Goal: Information Seeking & Learning: Learn about a topic

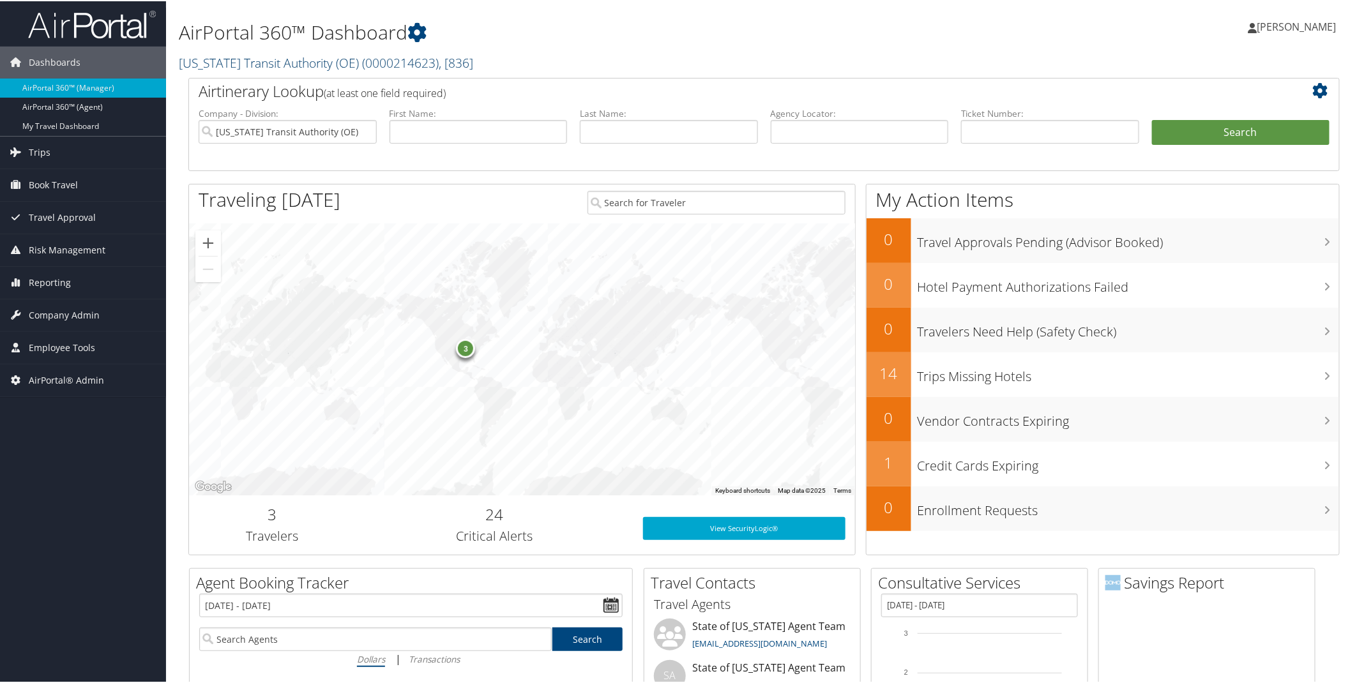
click at [367, 62] on span "( 0000214623 )" at bounding box center [400, 61] width 77 height 17
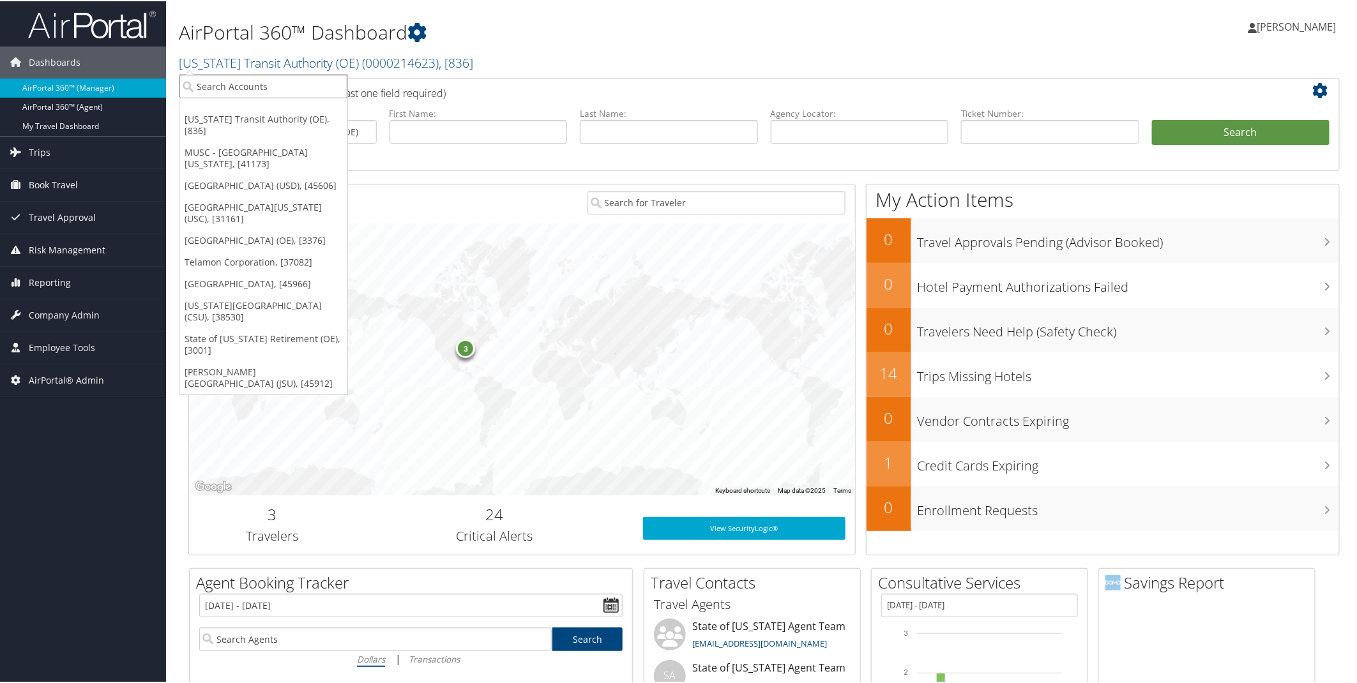
click at [265, 85] on input "search" at bounding box center [263, 85] width 168 height 24
type input "Caltech"
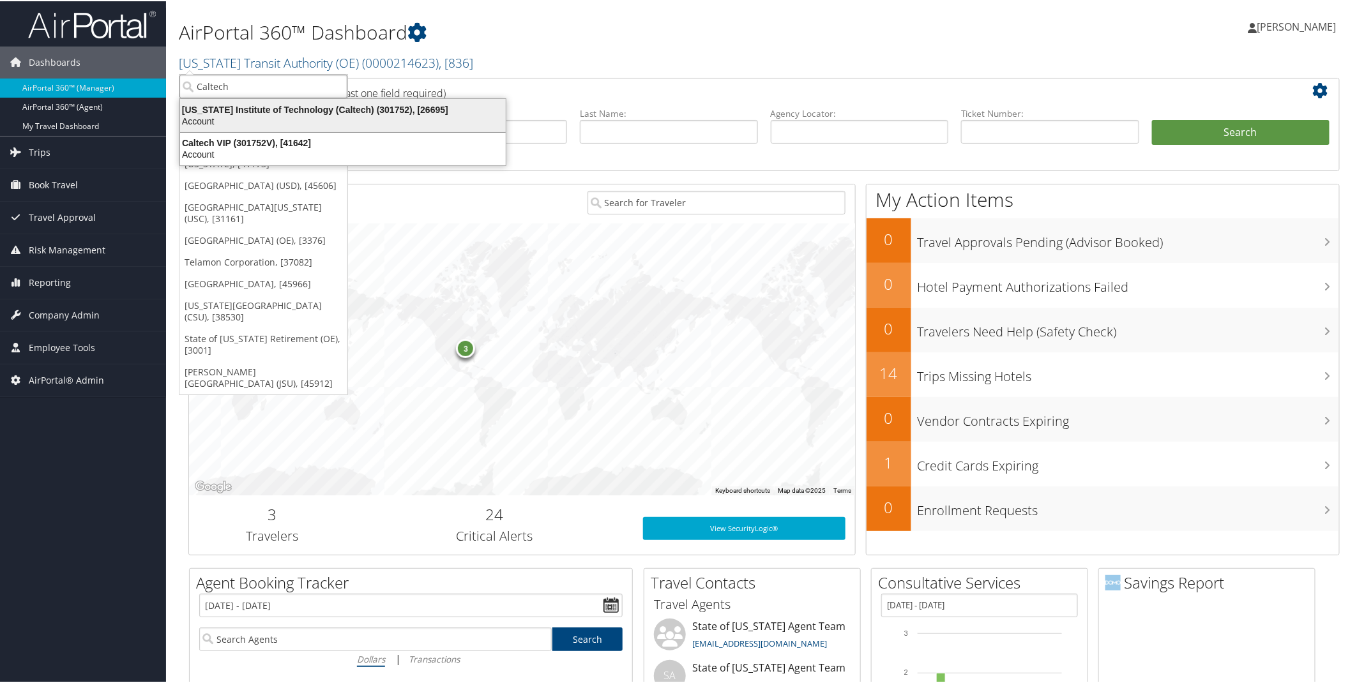
click at [277, 107] on div "[US_STATE] Institute of Technology (Caltech) (301752), [26695]" at bounding box center [342, 108] width 341 height 11
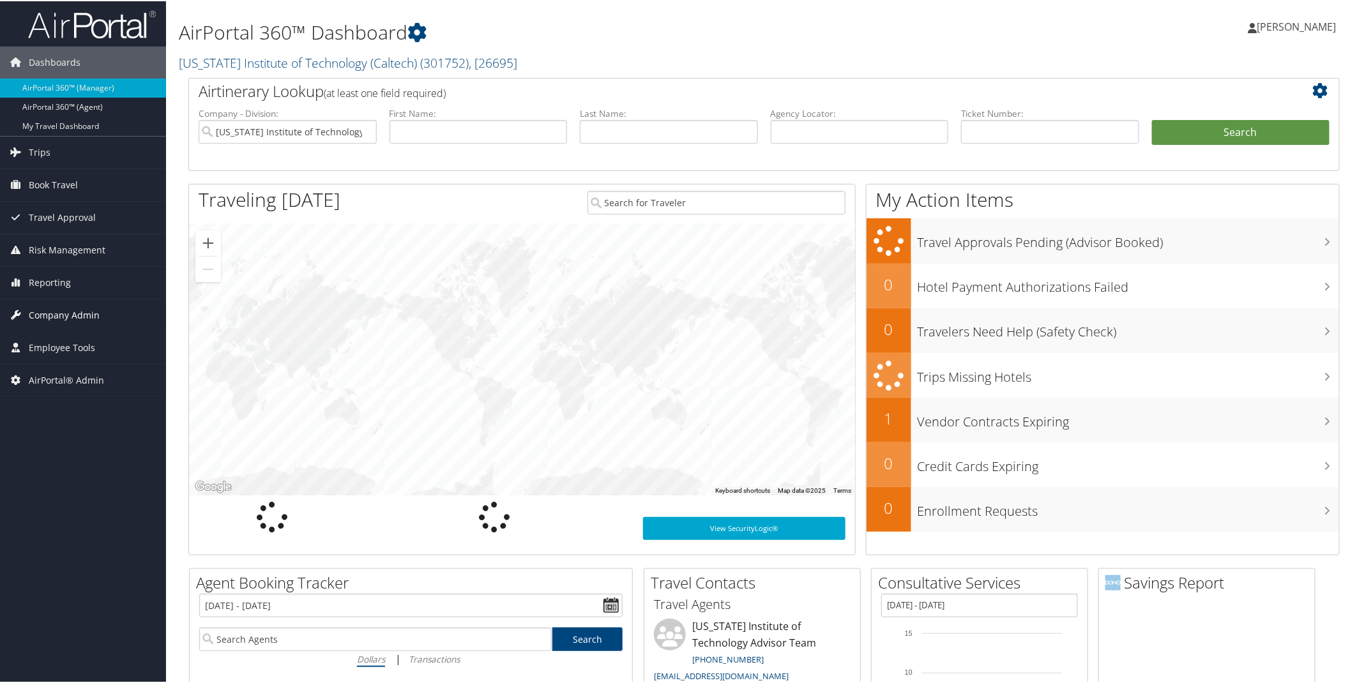
click at [71, 316] on span "Company Admin" at bounding box center [64, 314] width 71 height 32
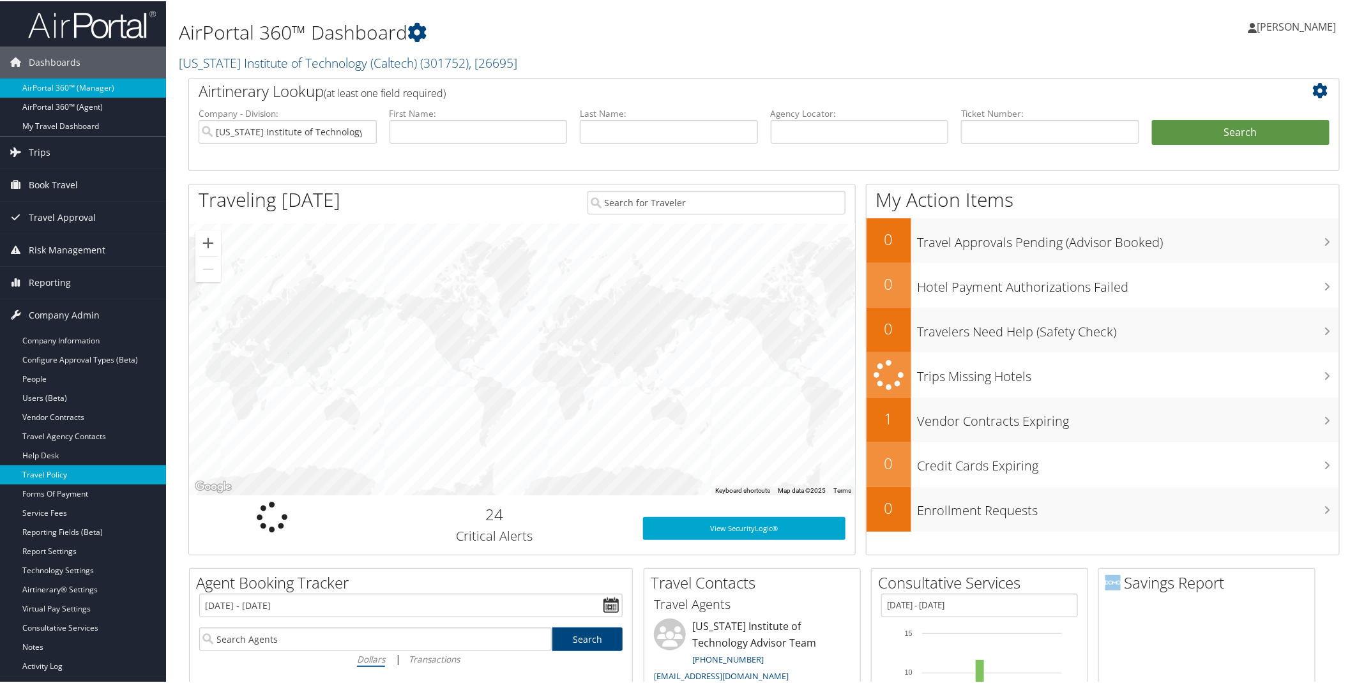
click at [62, 471] on link "Travel Policy" at bounding box center [83, 473] width 166 height 19
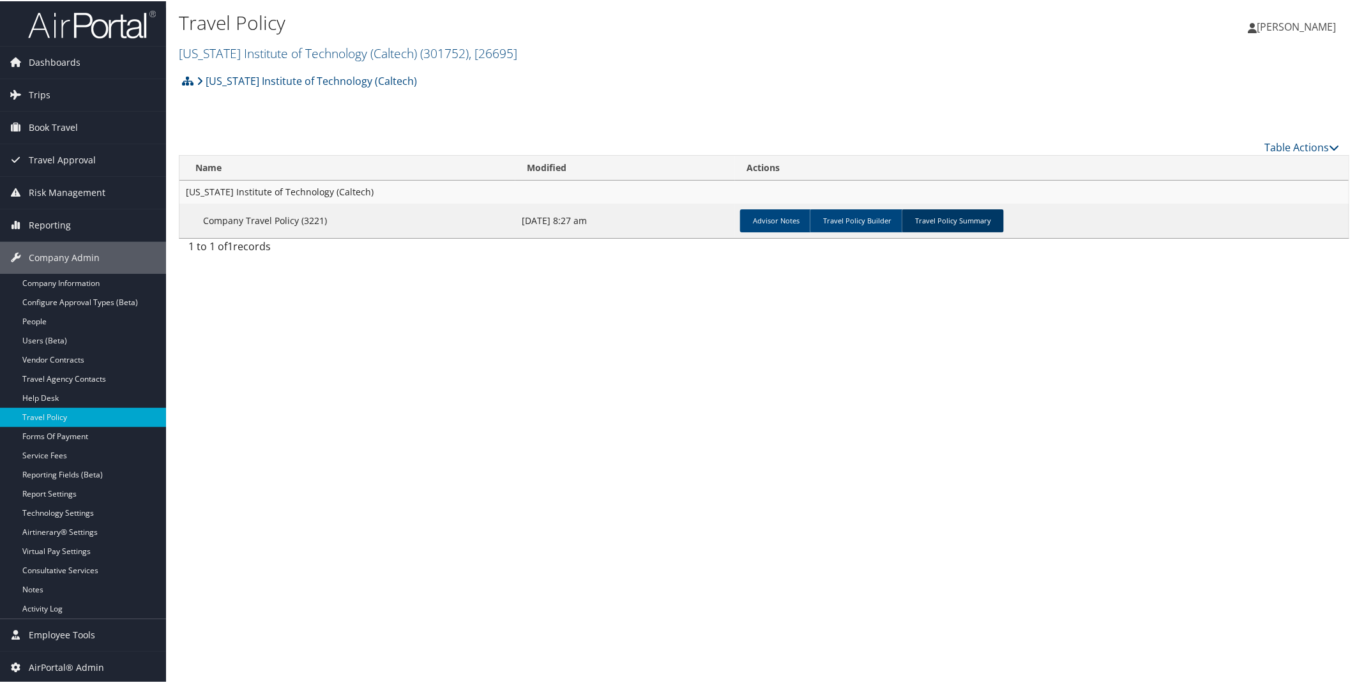
click at [940, 219] on link "Travel Policy Summary" at bounding box center [952, 219] width 102 height 23
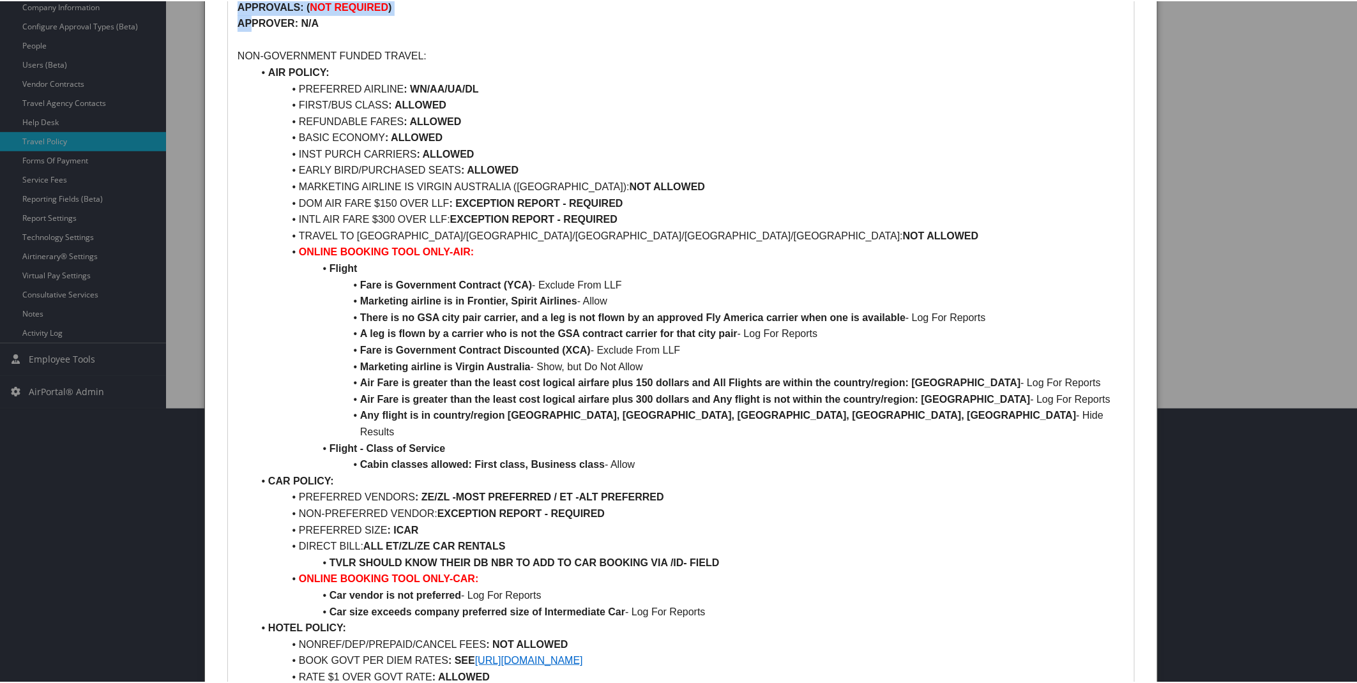
scroll to position [182, 0]
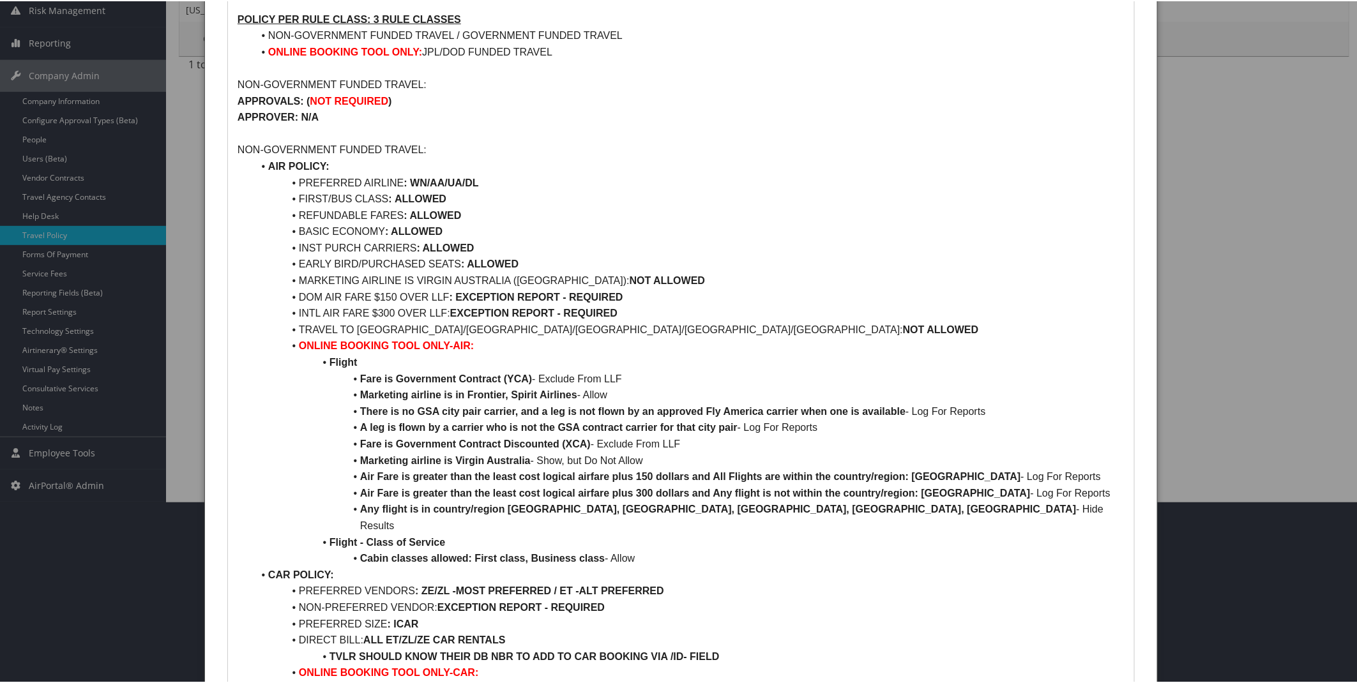
drag, startPoint x: 252, startPoint y: 6, endPoint x: 760, endPoint y: 169, distance: 533.6
click at [760, 169] on li "AIR POLICY:" at bounding box center [688, 165] width 871 height 17
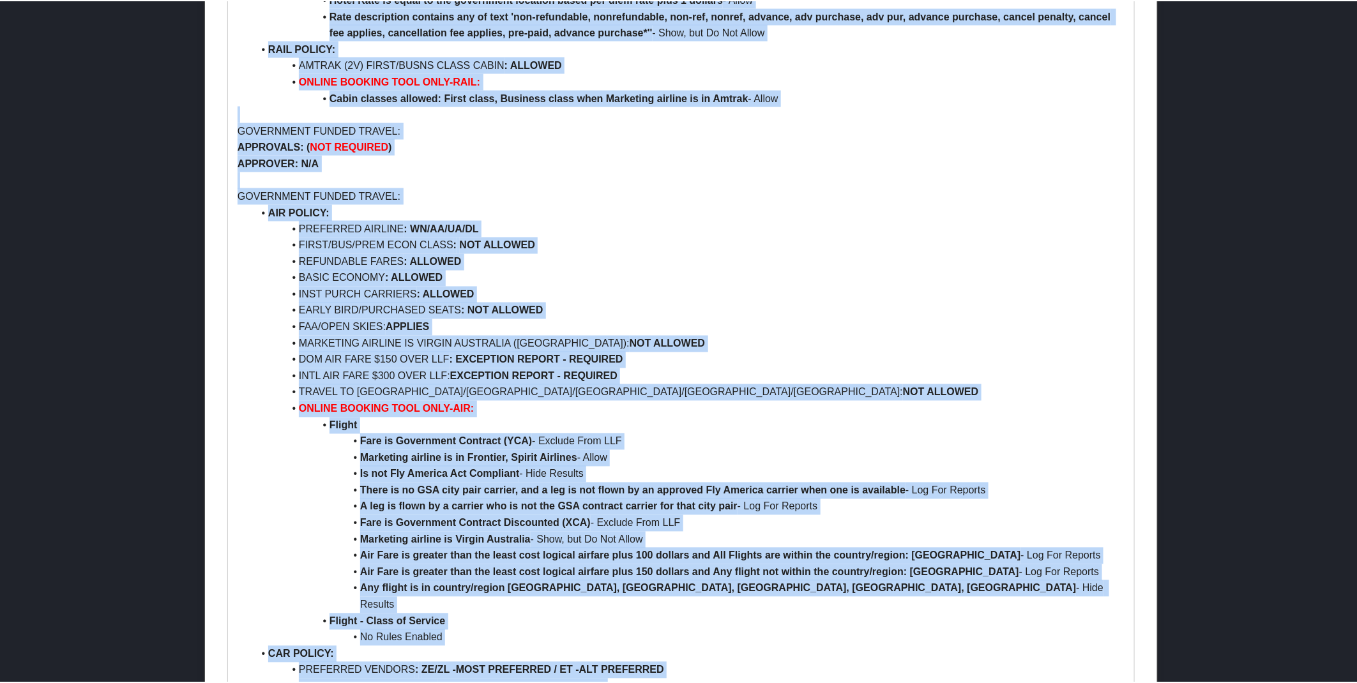
scroll to position [1376, 0]
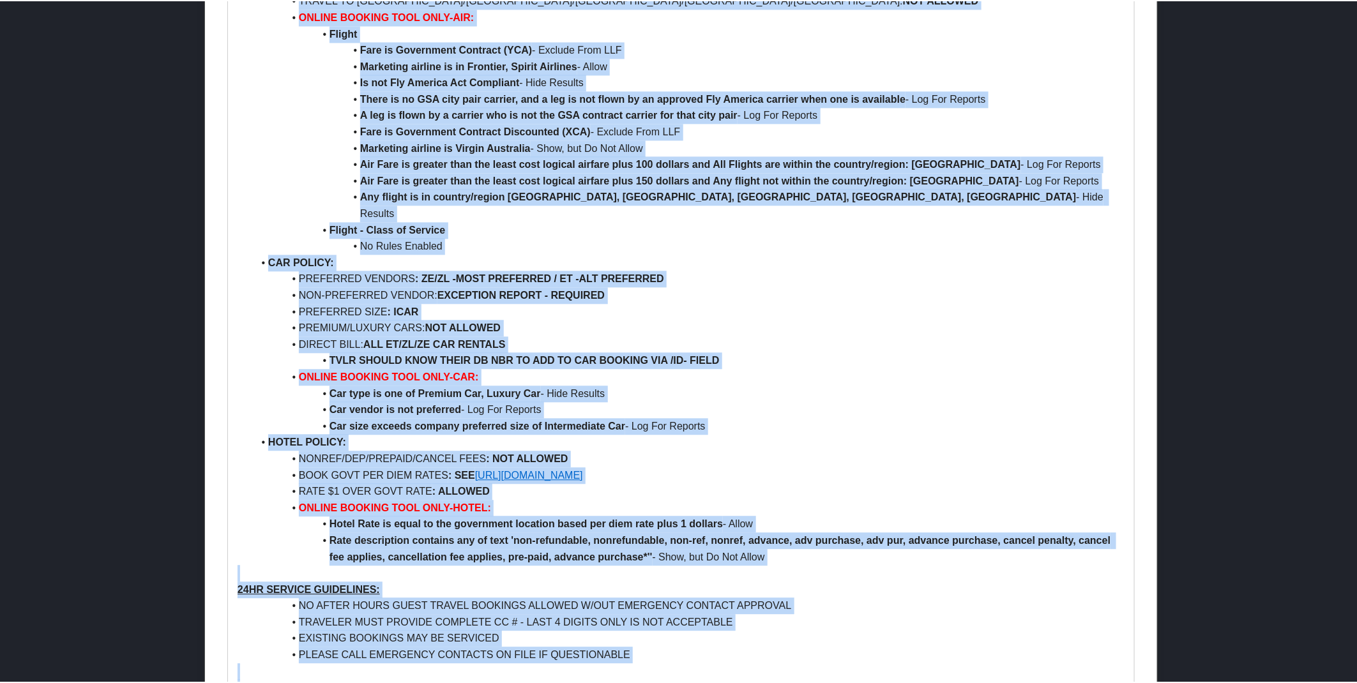
drag, startPoint x: 237, startPoint y: 163, endPoint x: 850, endPoint y: 668, distance: 793.6
copy div "California Institute of Technology (Caltech) POLICY PER RULE CLASS: 3 RULE CLAS…"
click at [1016, 368] on li "ONLINE BOOKING TOOL ONLY-CAR:" at bounding box center [688, 376] width 871 height 17
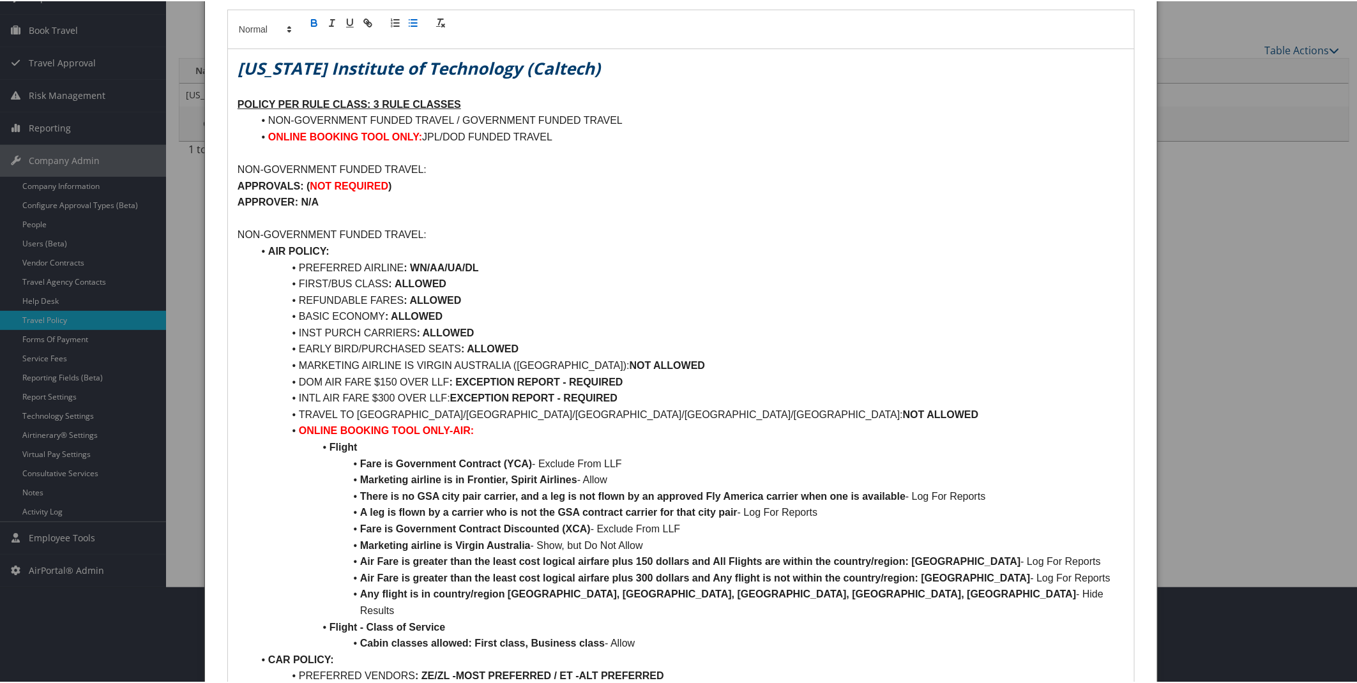
scroll to position [0, 0]
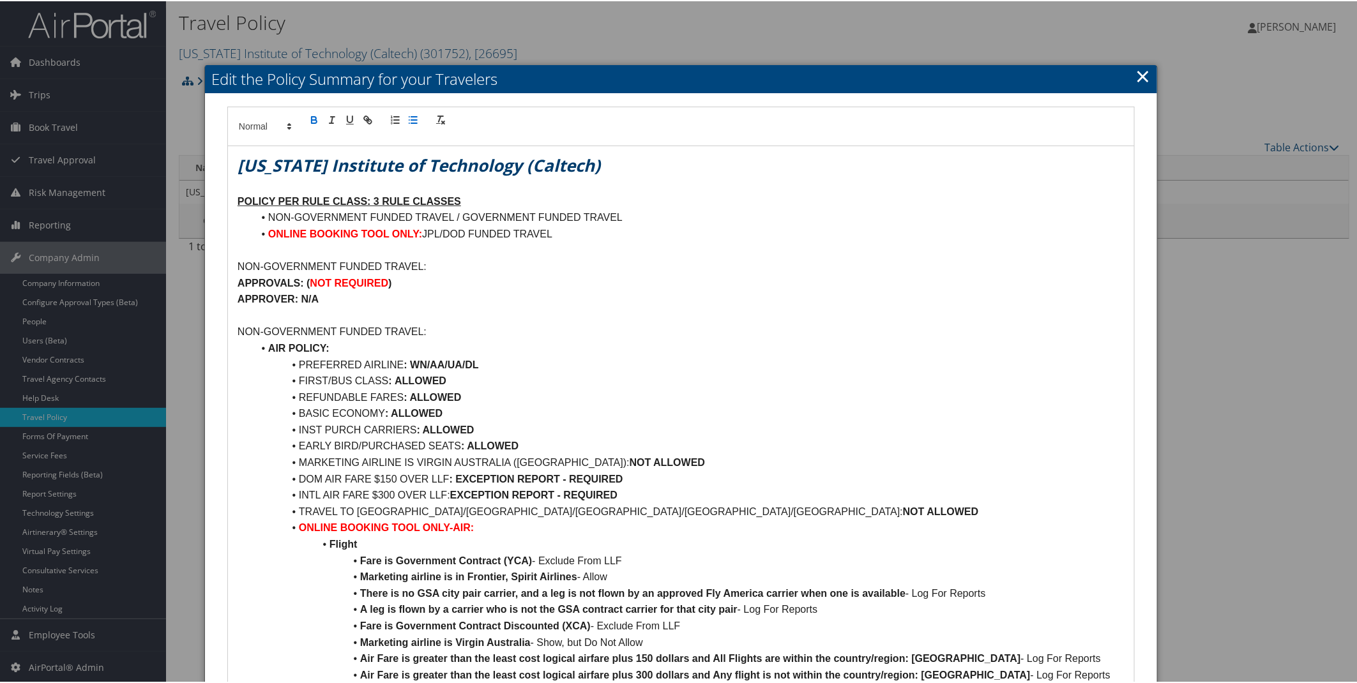
click at [1138, 70] on link "×" at bounding box center [1142, 75] width 15 height 26
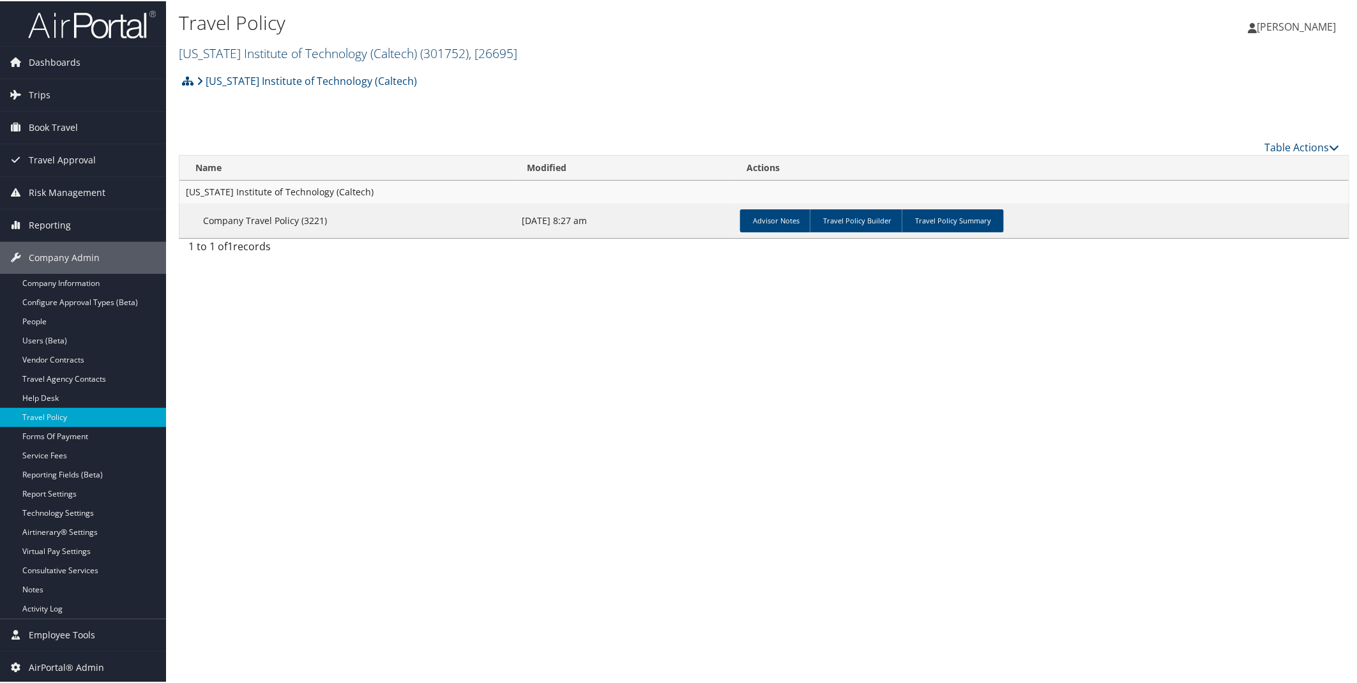
click at [405, 54] on link "California Institute of Technology (Caltech) ( 301752 ) , [ 26695 ]" at bounding box center [348, 51] width 338 height 17
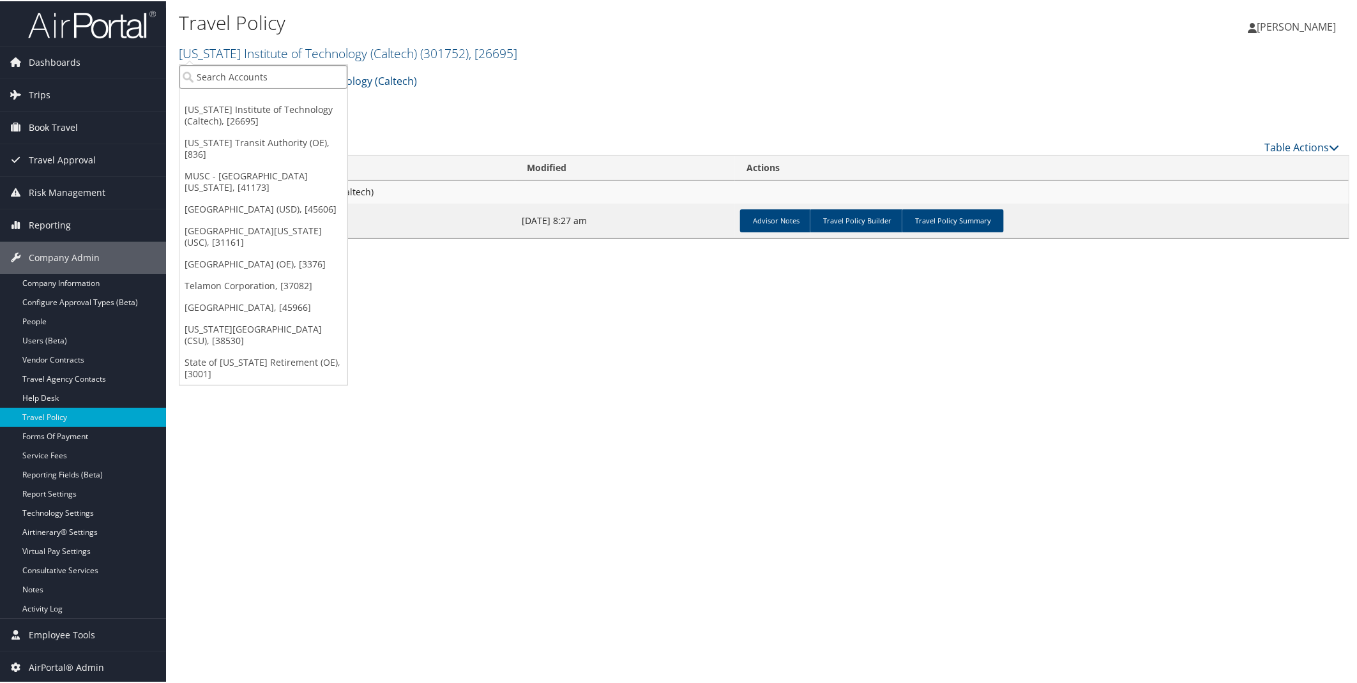
click at [250, 73] on input "search" at bounding box center [263, 76] width 168 height 24
type input "CSUSB"
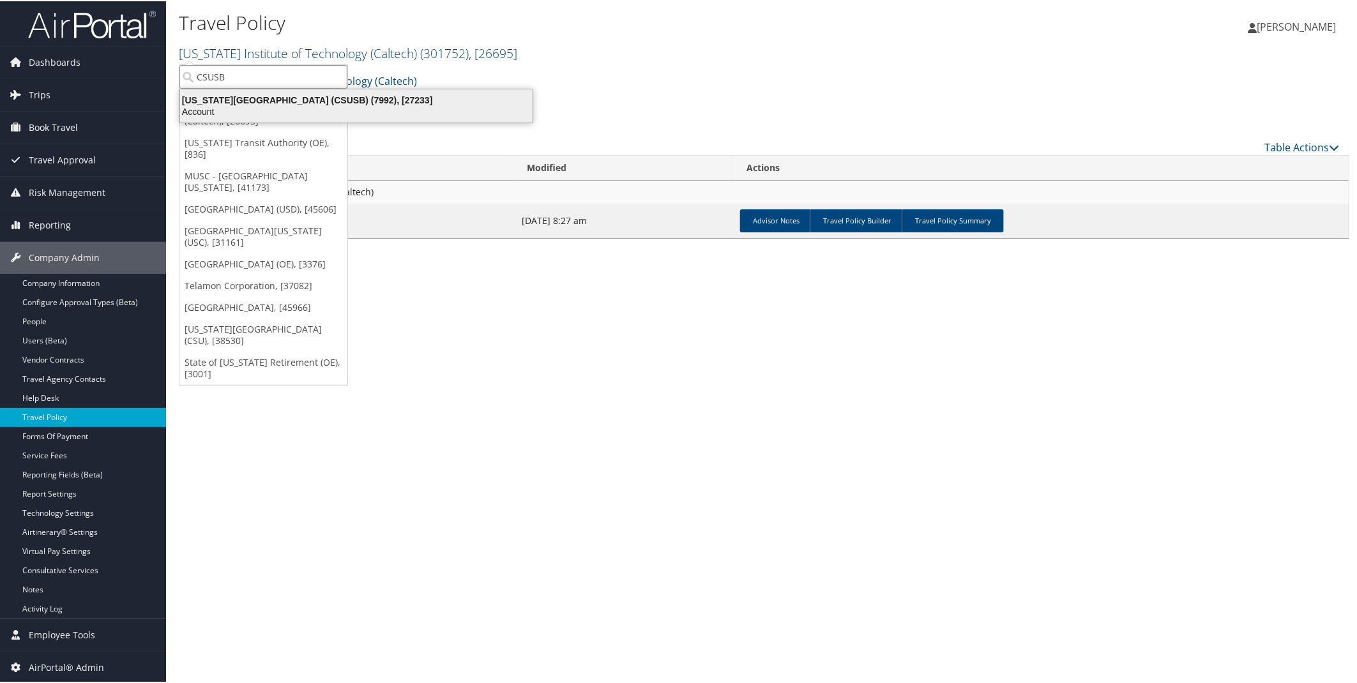
click at [254, 112] on div "Account" at bounding box center [356, 110] width 368 height 11
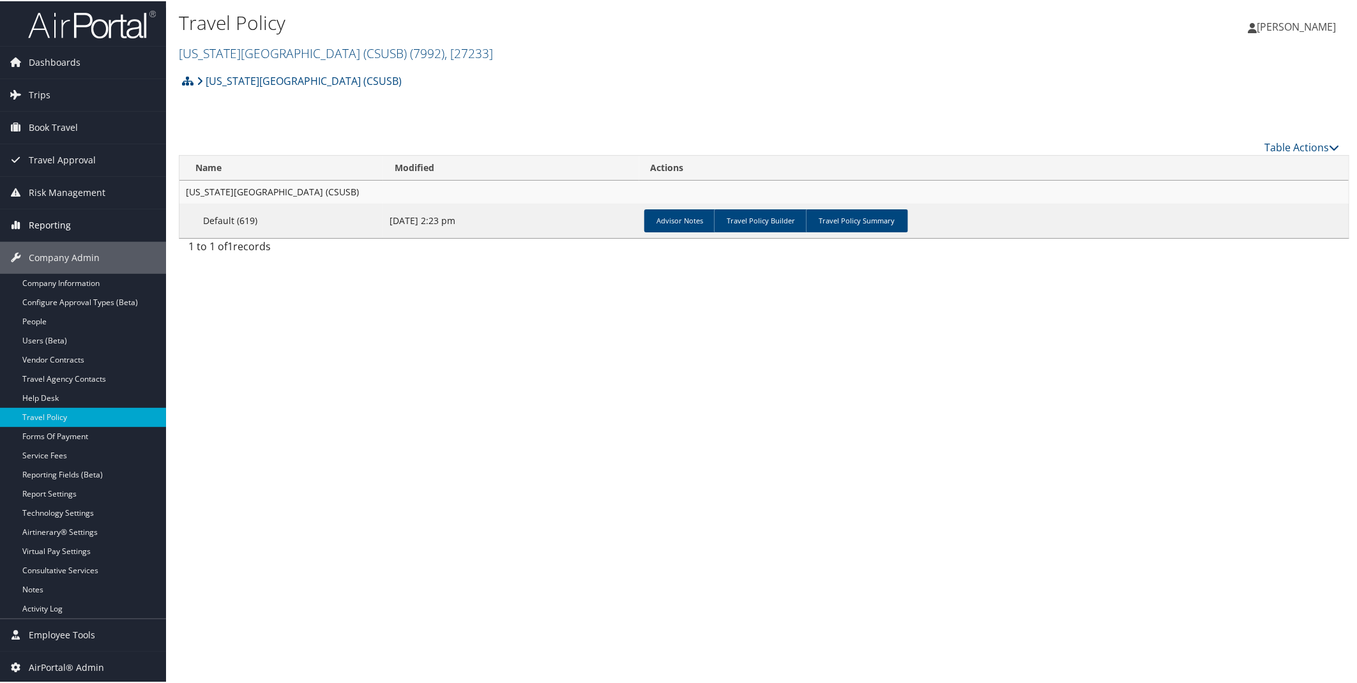
click at [43, 232] on span "Reporting" at bounding box center [50, 224] width 42 height 32
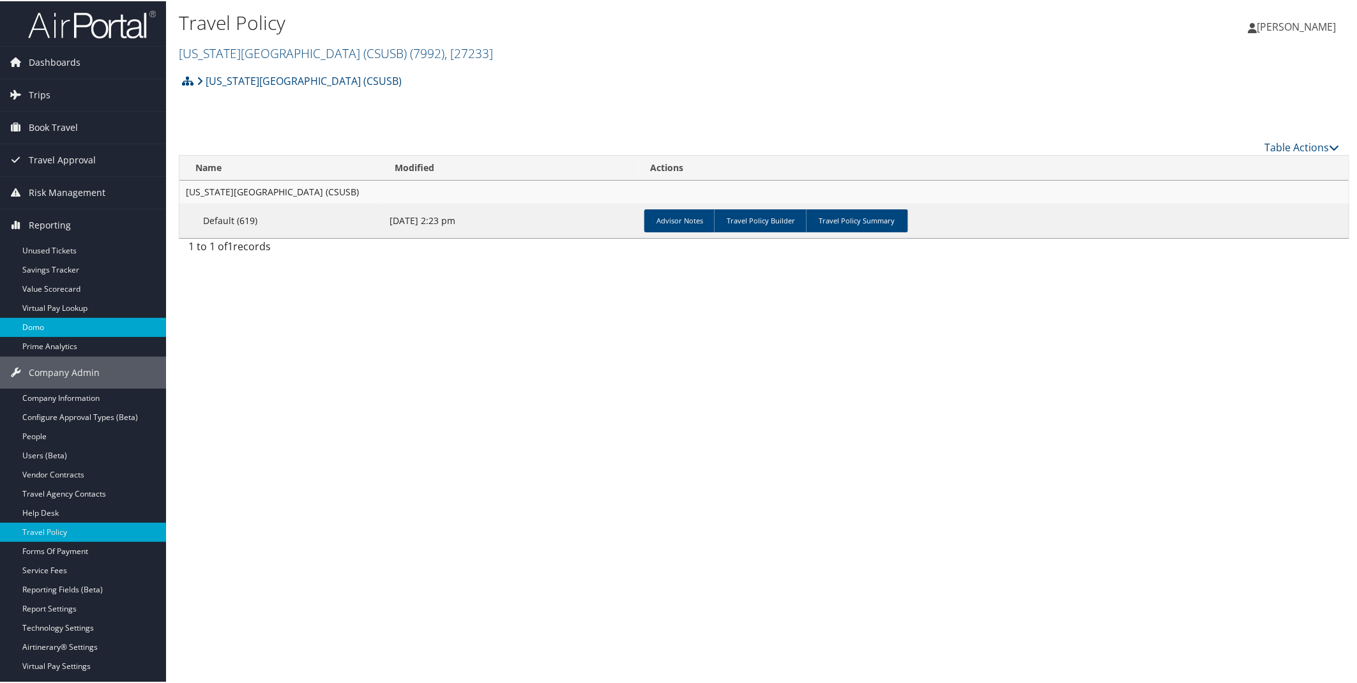
click at [66, 327] on link "Domo" at bounding box center [83, 326] width 166 height 19
